Goal: Task Accomplishment & Management: Use online tool/utility

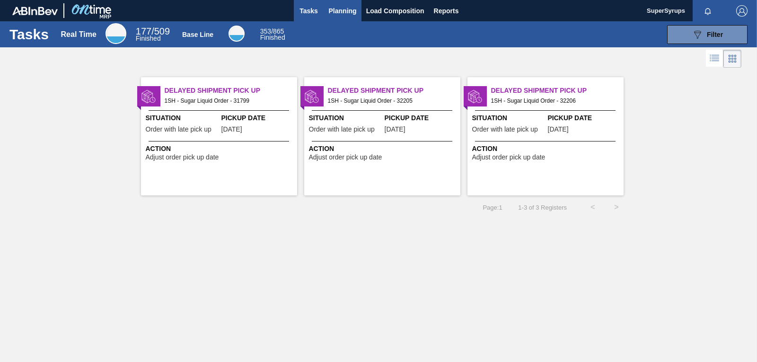
click at [350, 9] on span "Planning" at bounding box center [343, 10] width 28 height 11
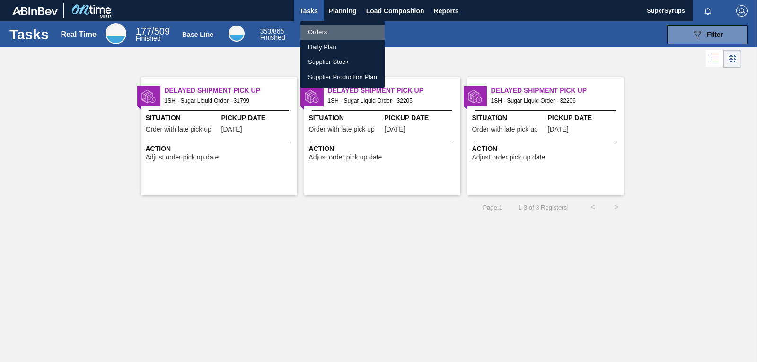
click at [353, 27] on li "Orders" at bounding box center [343, 32] width 84 height 15
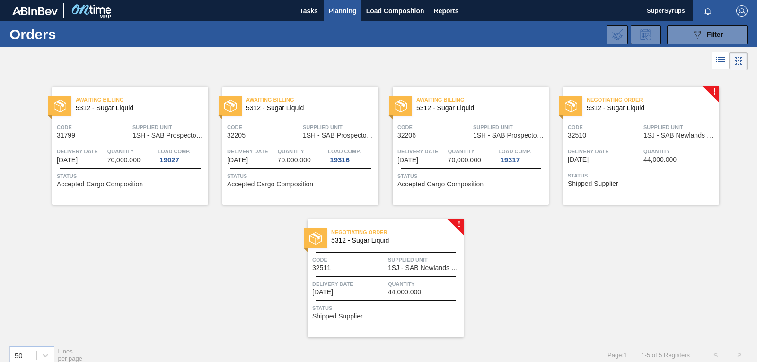
click at [579, 144] on div at bounding box center [641, 144] width 141 height 0
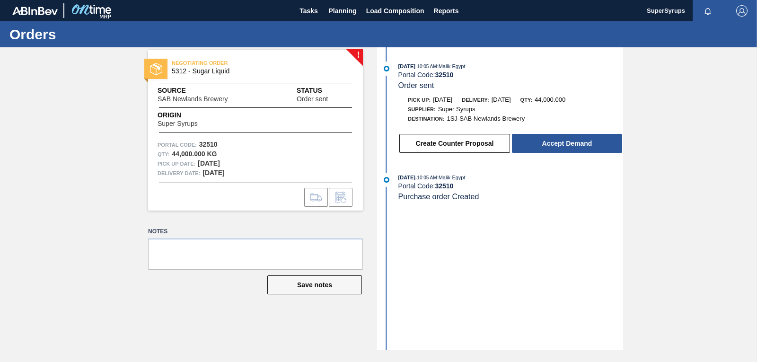
click at [579, 144] on button "Accept Demand" at bounding box center [567, 143] width 110 height 19
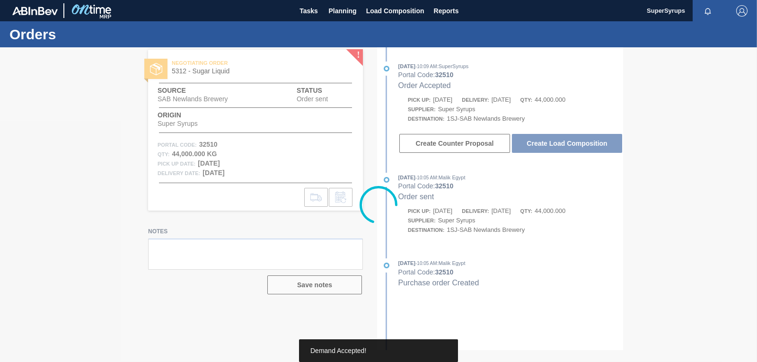
click at [579, 144] on div at bounding box center [378, 204] width 757 height 315
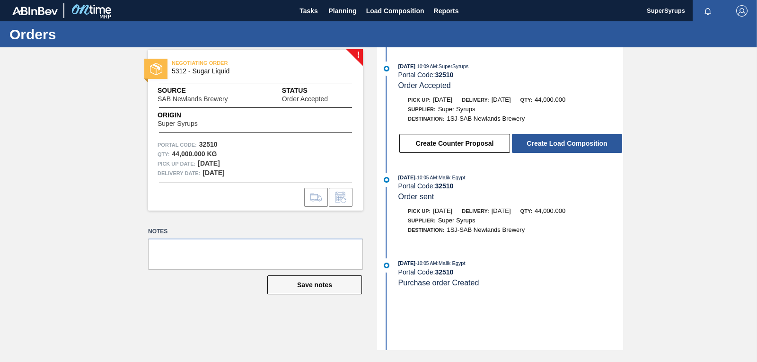
click at [579, 144] on button "Create Load Composition" at bounding box center [567, 143] width 110 height 19
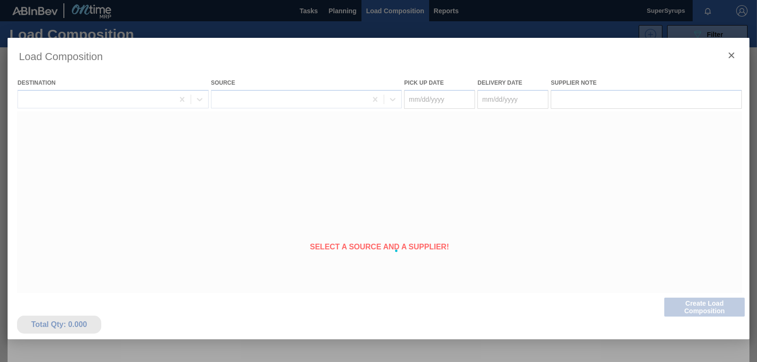
type Date "[DATE]"
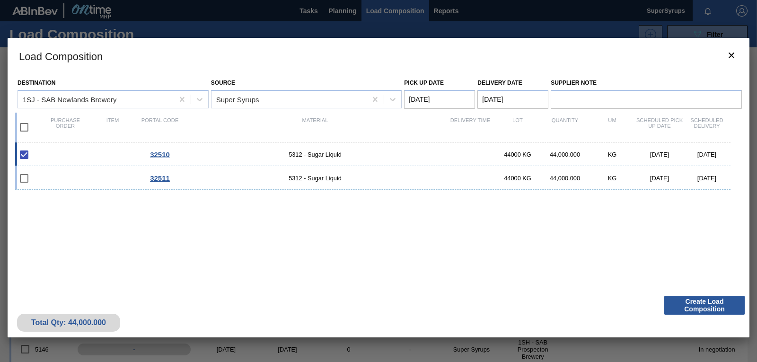
click at [677, 286] on div "Destination 1SJ - SAB Newlands Brewery Source Super Syrups Pick up Date [DATE] …" at bounding box center [379, 182] width 742 height 217
click at [688, 304] on button "Create Load Composition" at bounding box center [705, 305] width 80 height 19
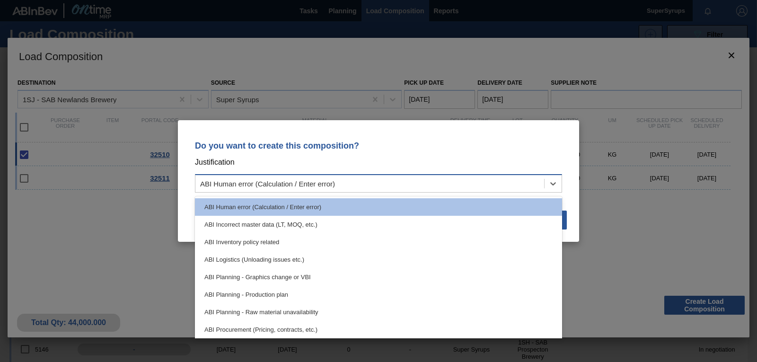
click at [460, 188] on div "ABI Human error (Calculation / Enter error)" at bounding box center [370, 184] width 349 height 14
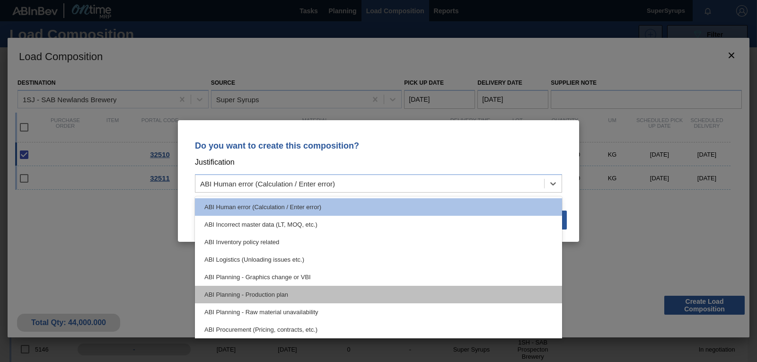
click at [405, 288] on div "ABI Planning - Production plan" at bounding box center [378, 295] width 367 height 18
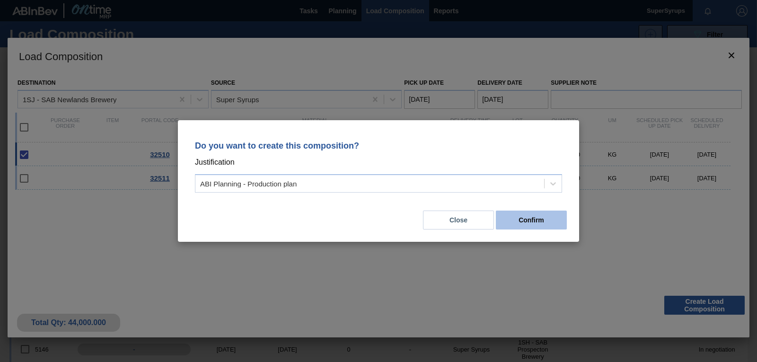
click at [508, 222] on button "Confirm" at bounding box center [531, 220] width 71 height 19
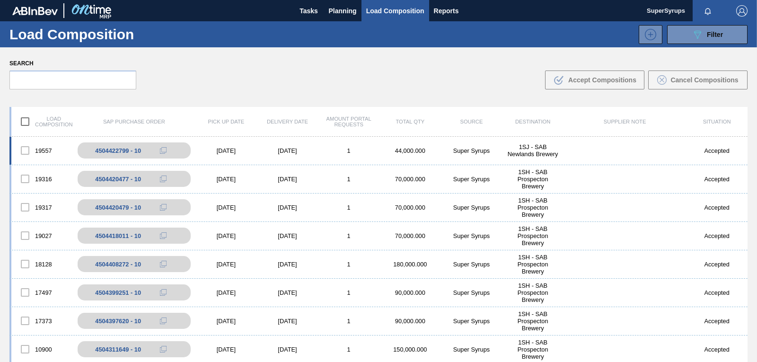
click at [497, 150] on div "Super Syrups" at bounding box center [472, 150] width 62 height 7
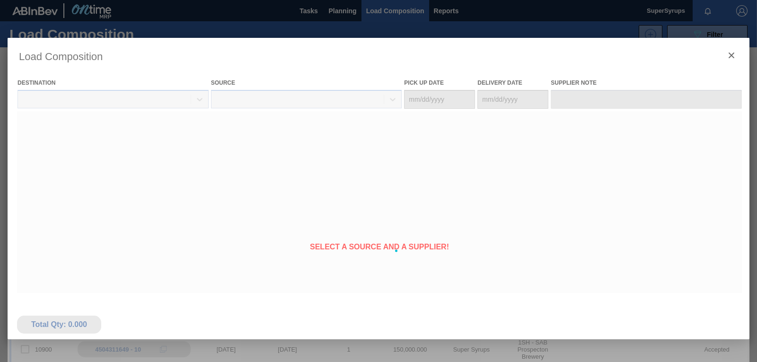
type Date "[DATE]"
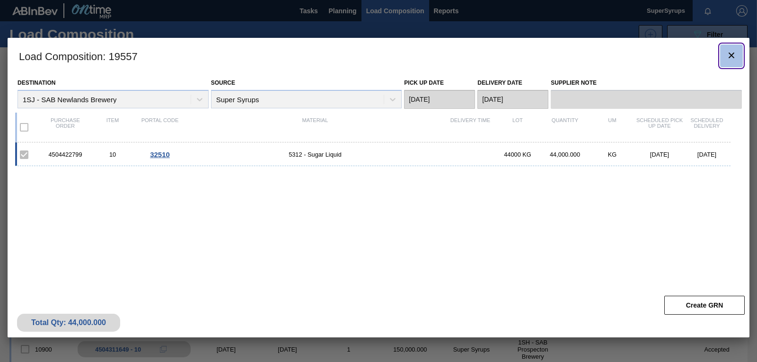
click at [735, 57] on icon "botão de ícone" at bounding box center [731, 55] width 11 height 11
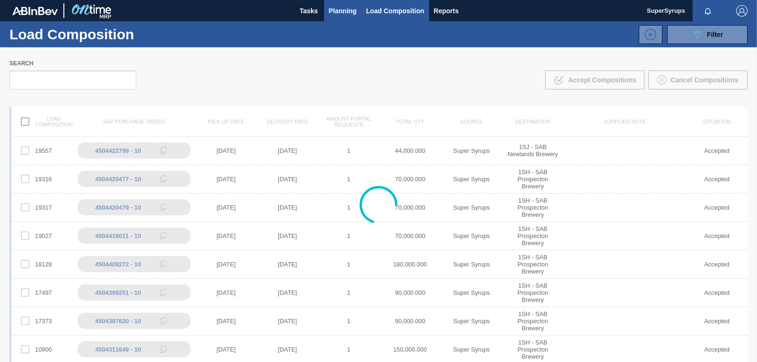
click at [329, 9] on span "Planning" at bounding box center [343, 10] width 28 height 11
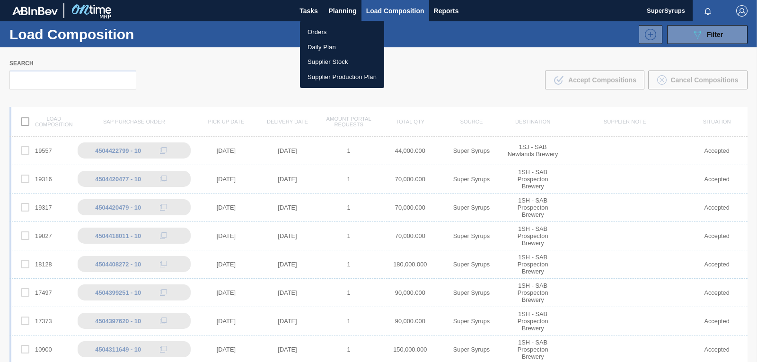
click at [336, 27] on li "Orders" at bounding box center [342, 32] width 84 height 15
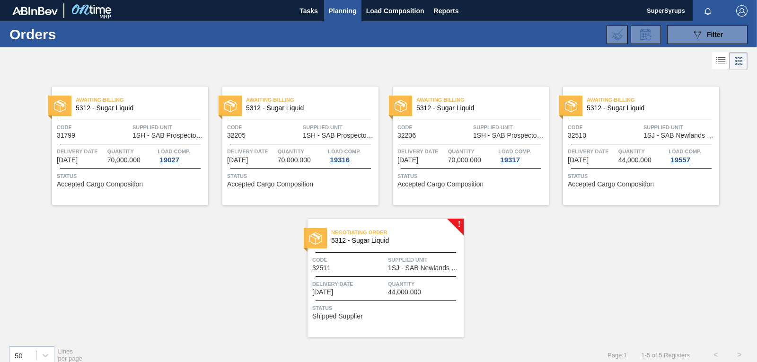
click at [454, 251] on div "Negotiating Order 5312 - Sugar Liquid Code 32511 Supplied Unit 1SJ - SAB Newlan…" at bounding box center [386, 278] width 156 height 118
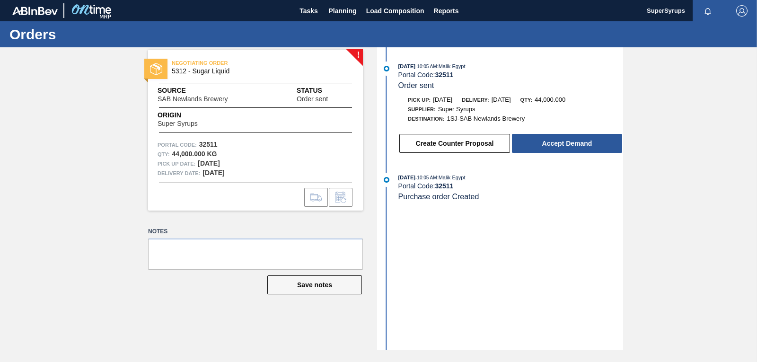
click at [555, 137] on button "Accept Demand" at bounding box center [567, 143] width 110 height 19
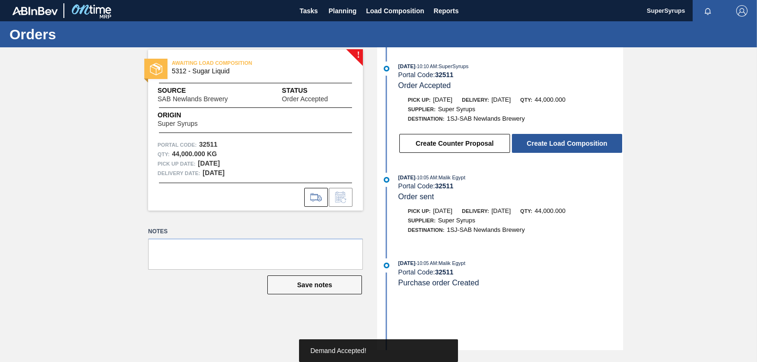
click at [555, 137] on button "Create Load Composition" at bounding box center [567, 143] width 110 height 19
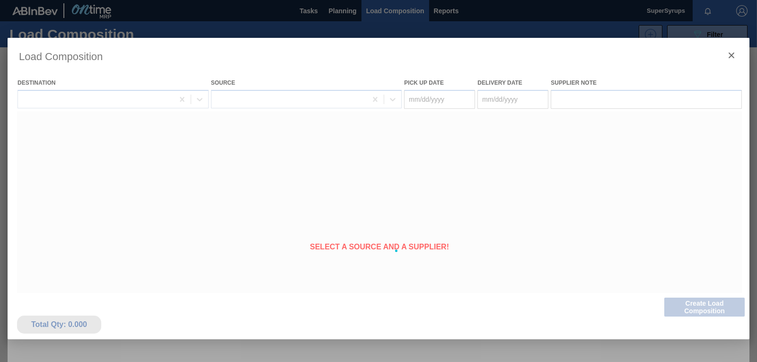
type Date "[DATE]"
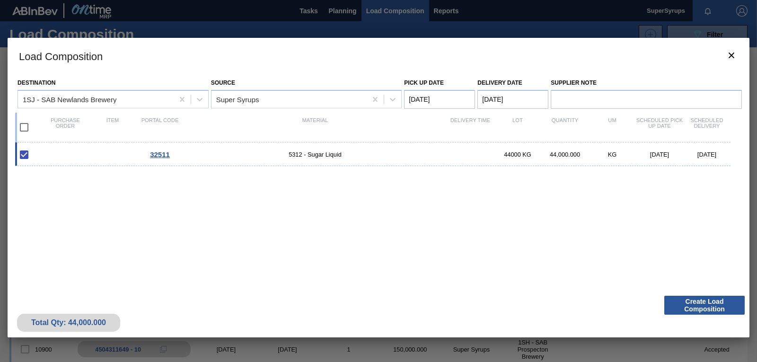
click at [675, 293] on div "Total Qty: 44,000.000 Create Load Composition" at bounding box center [379, 314] width 742 height 46
click at [682, 300] on button "Create Load Composition" at bounding box center [705, 305] width 80 height 19
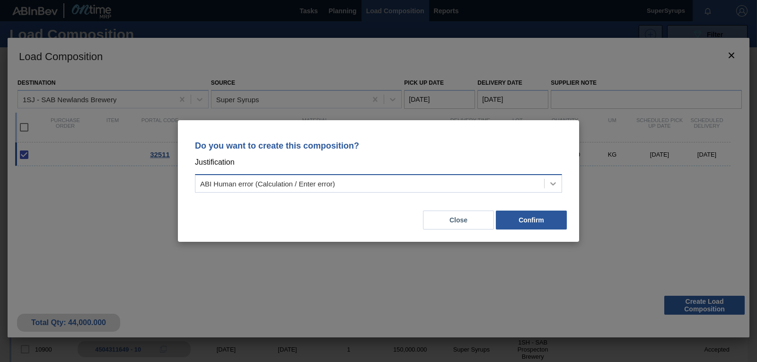
click at [547, 179] on div at bounding box center [553, 183] width 17 height 17
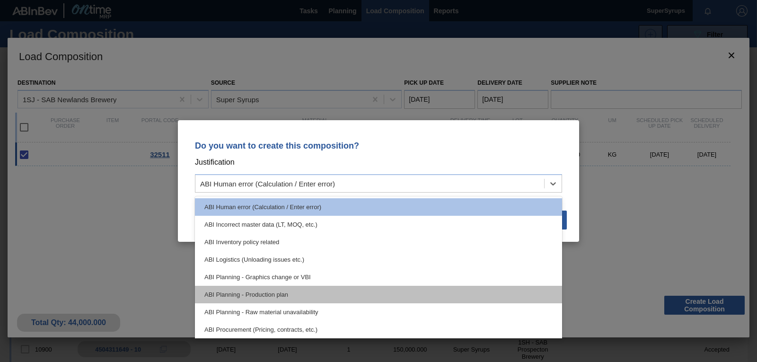
click at [487, 292] on div "ABI Planning - Production plan" at bounding box center [378, 295] width 367 height 18
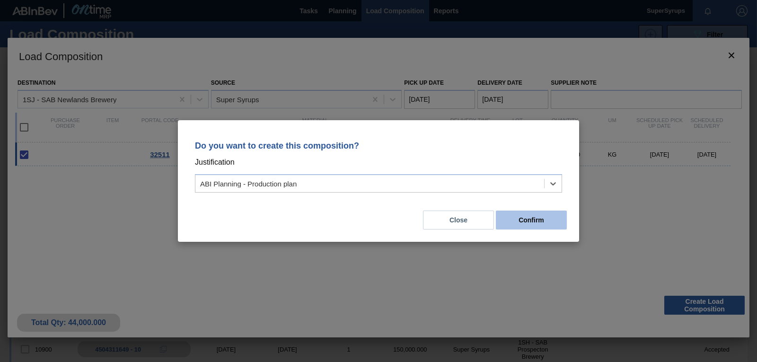
click at [548, 214] on button "Confirm" at bounding box center [531, 220] width 71 height 19
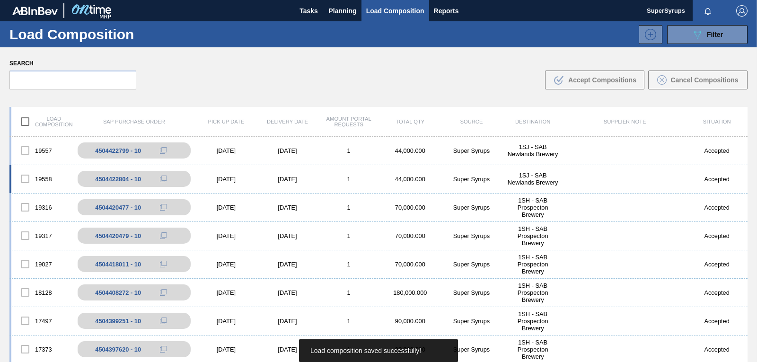
click at [423, 173] on div "19558 4504422804 - 10 [DATE] [DATE] 1 44,000.000 Super Syrups 1SJ - SAB Newland…" at bounding box center [378, 179] width 739 height 28
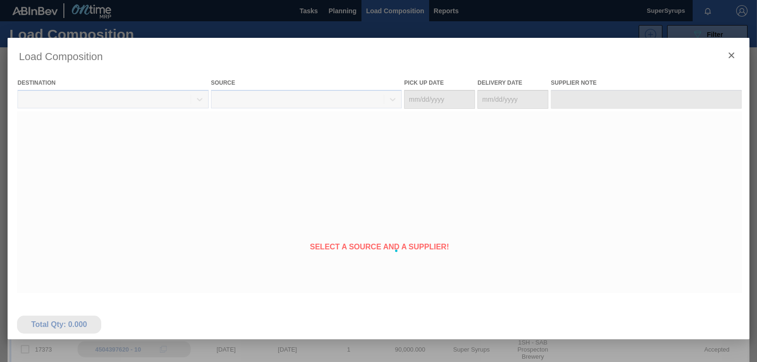
type Date "[DATE]"
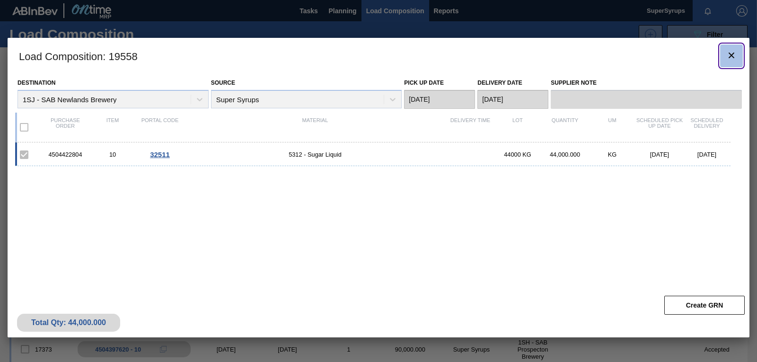
click at [728, 56] on icon "botão de ícone" at bounding box center [731, 55] width 11 height 11
